Goal: Download file/media

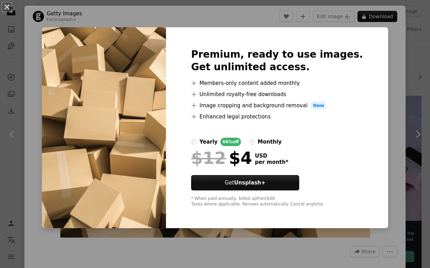
scroll to position [581, 0]
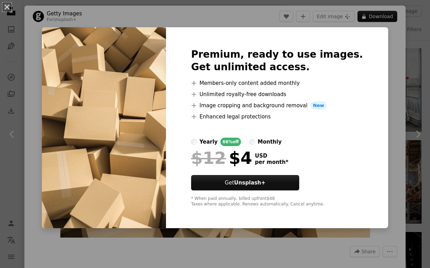
click at [42, 22] on div "An X shape Premium, ready to use images. Get unlimited access. A plus sign Memb…" at bounding box center [215, 134] width 430 height 268
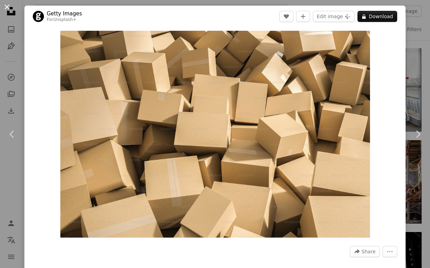
click at [7, 8] on button "An X shape" at bounding box center [7, 7] width 8 height 8
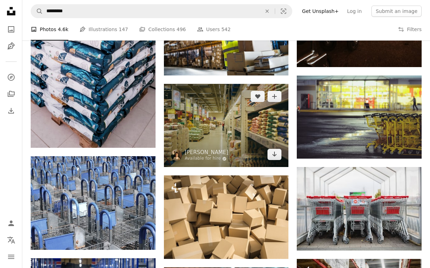
scroll to position [482, 0]
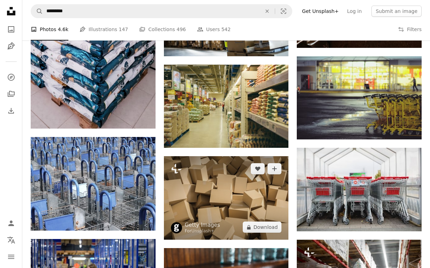
click at [228, 185] on img at bounding box center [226, 197] width 125 height 83
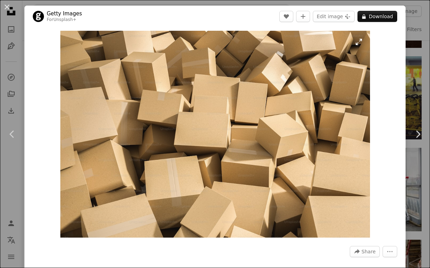
scroll to position [13, 0]
